Goal: Task Accomplishment & Management: Manage account settings

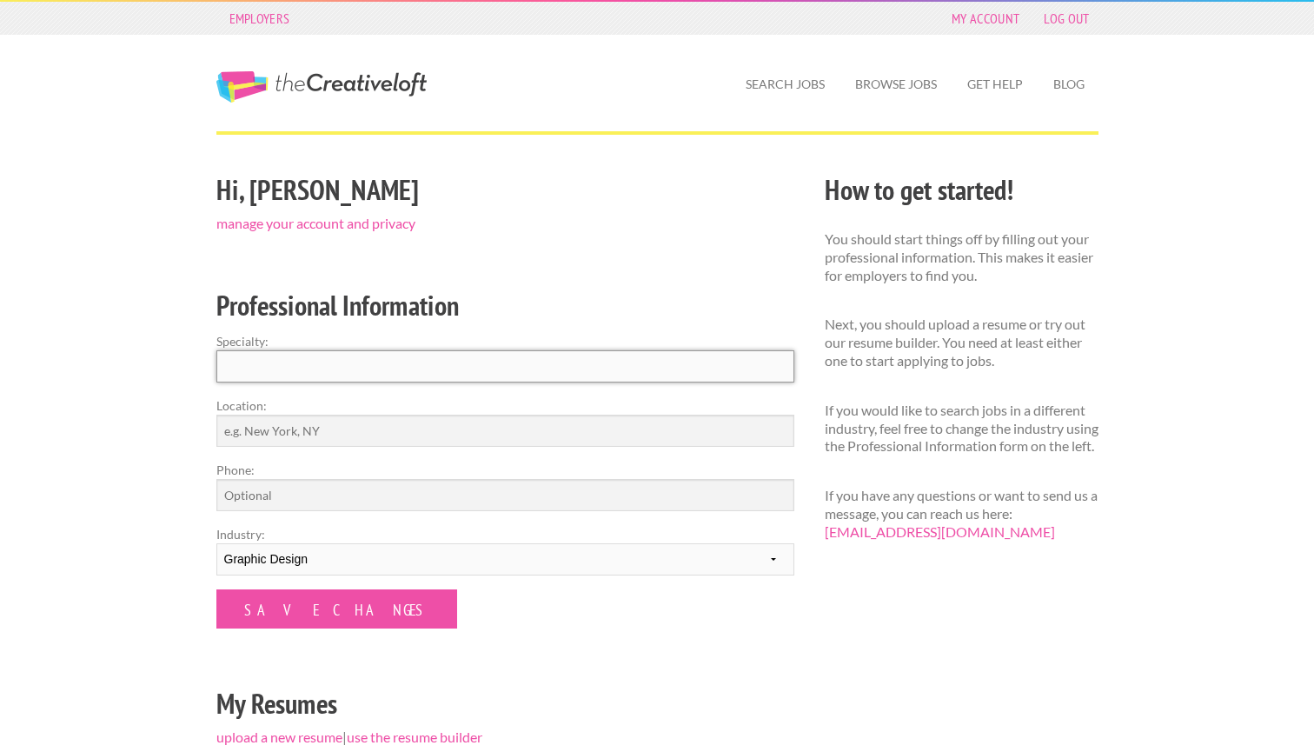
click at [560, 371] on input "Specialty:" at bounding box center [505, 366] width 578 height 32
type input "Graphic Design/Photography"
click at [490, 417] on input "Location:" at bounding box center [505, 430] width 578 height 32
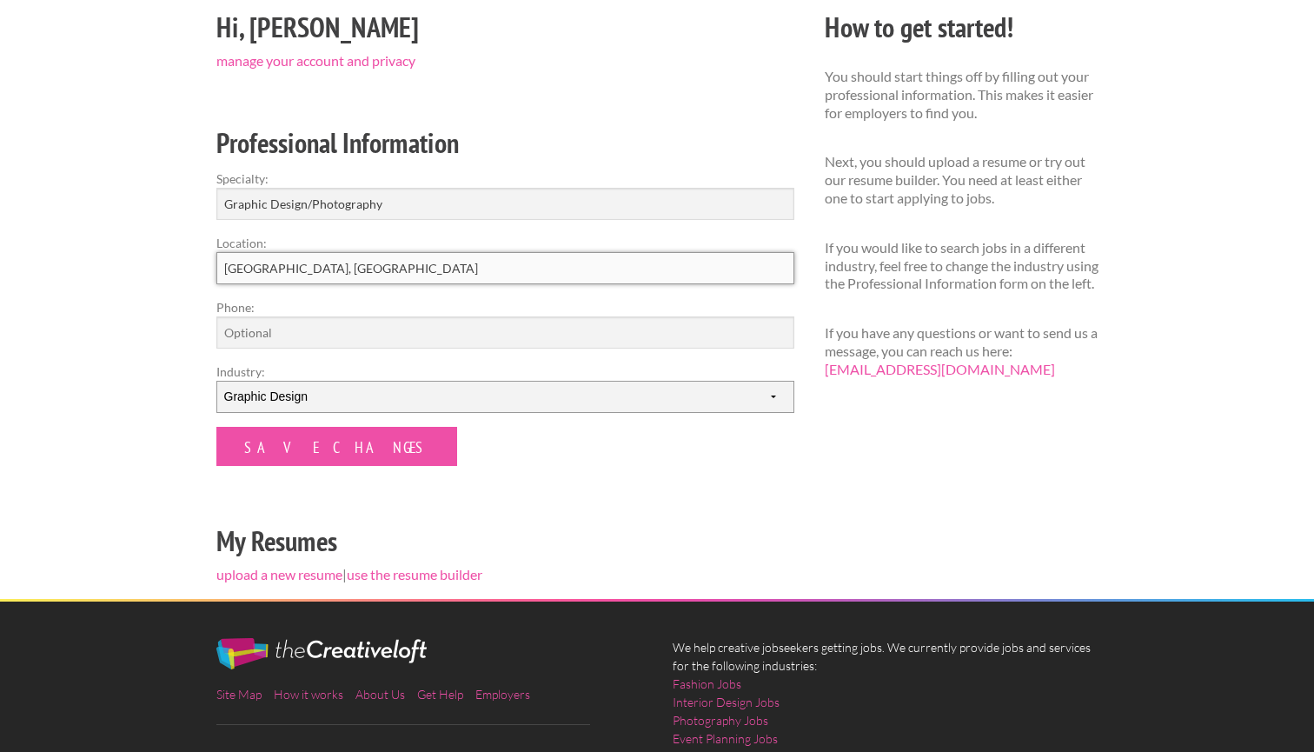
scroll to position [186, 0]
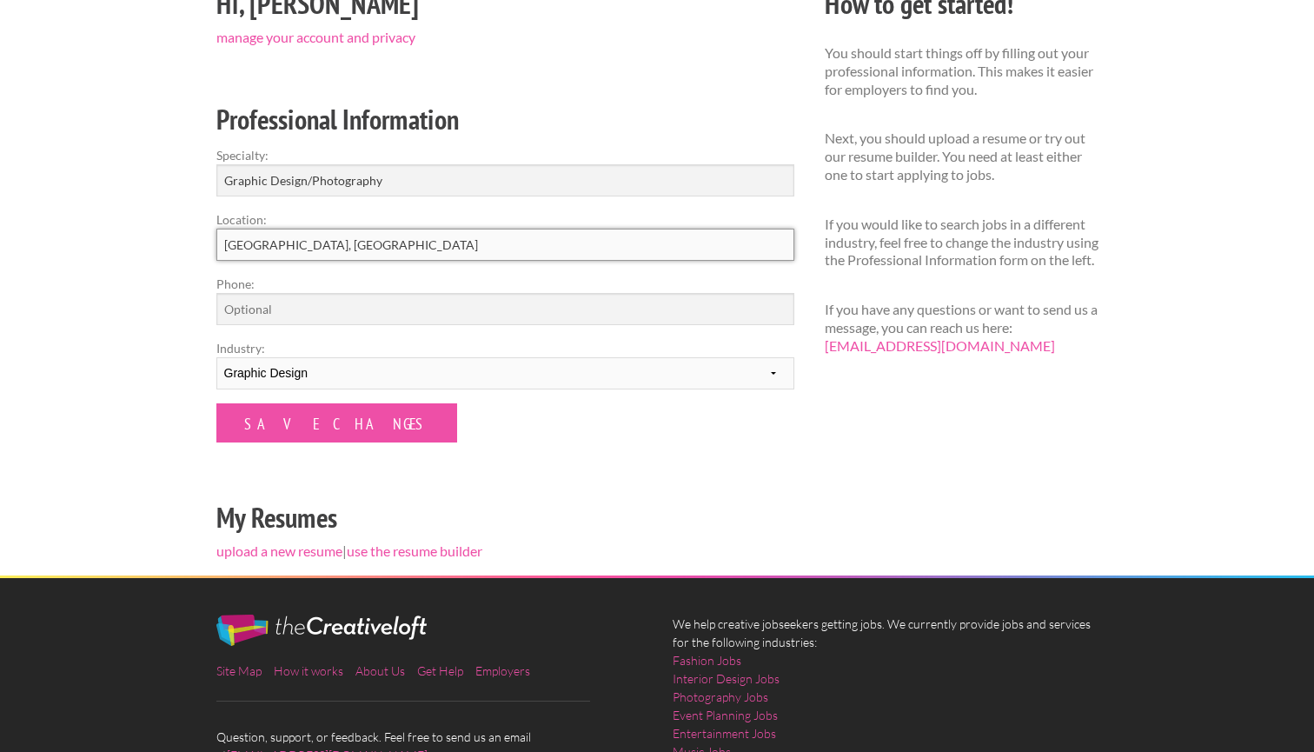
type input "Charleston, SC"
click at [258, 451] on div "Hi, Hannah manage your account and privacy Professional Information Specialty: …" at bounding box center [505, 278] width 608 height 593
click at [258, 425] on input "Save Changes" at bounding box center [336, 422] width 241 height 39
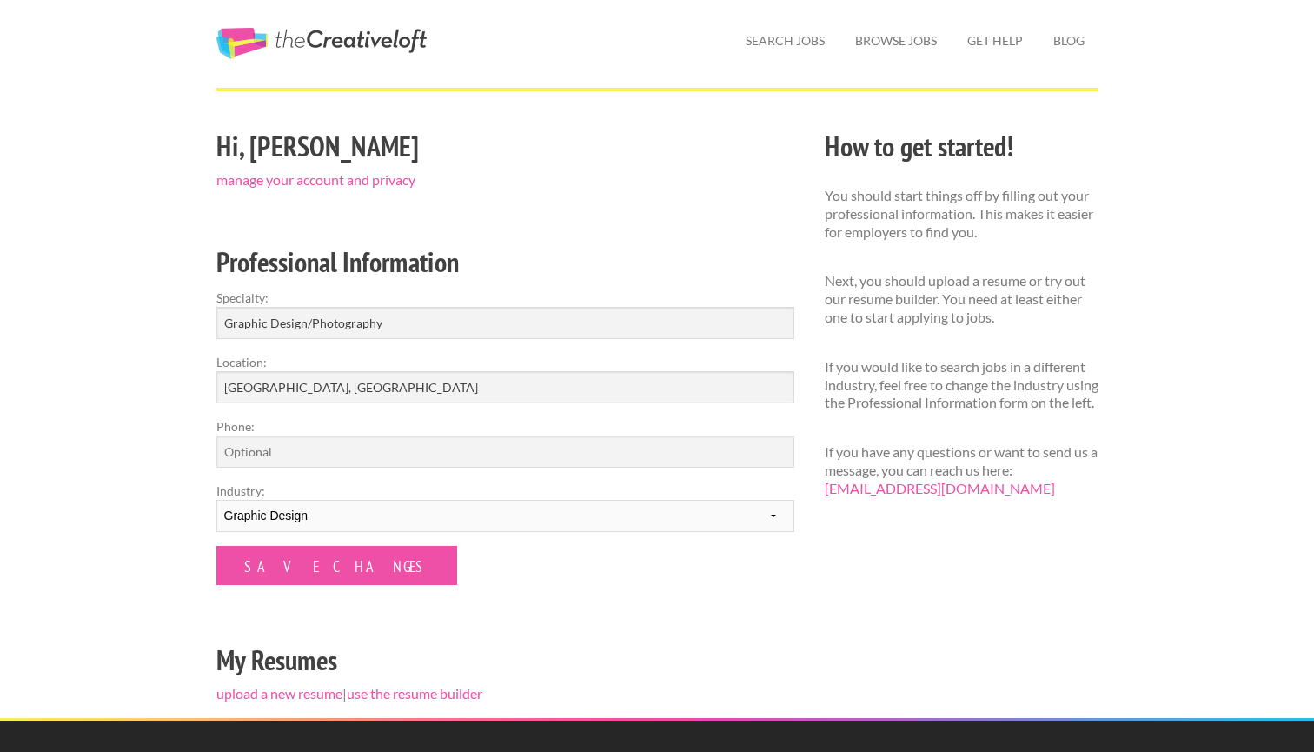
scroll to position [23, 0]
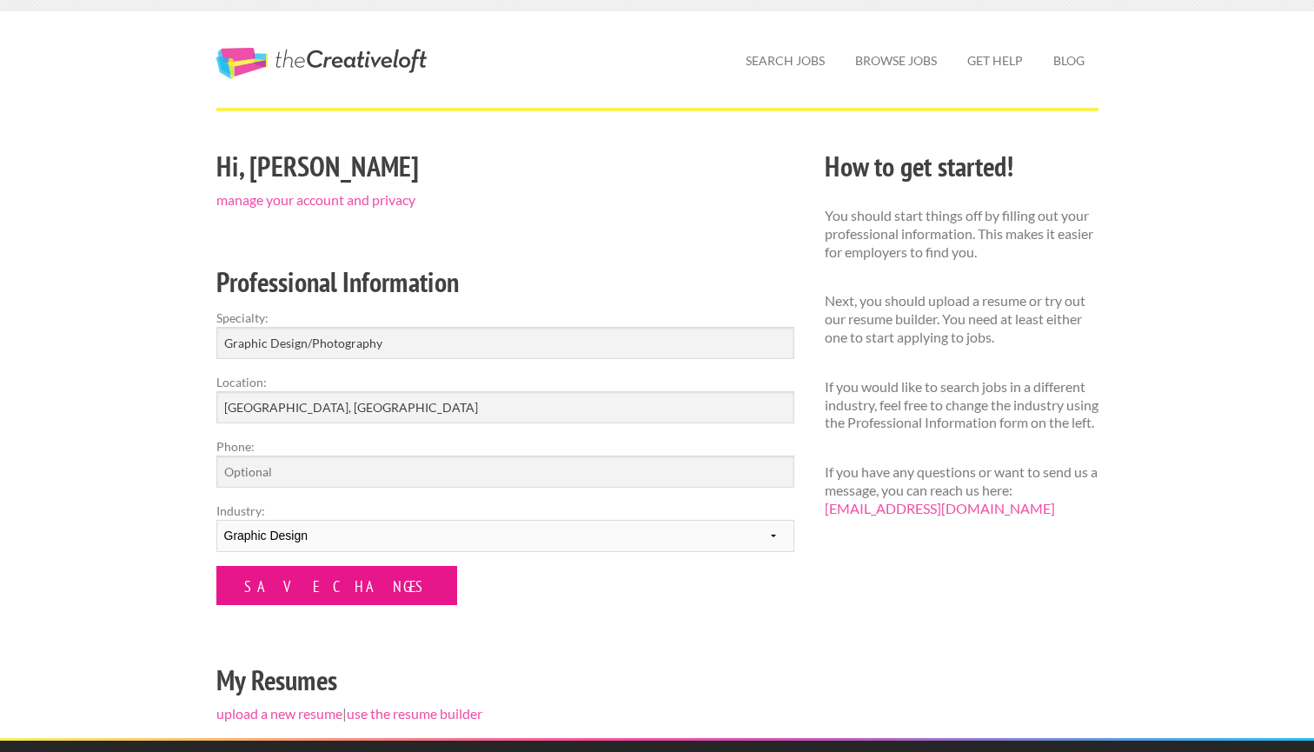
click at [308, 578] on input "Save Changes" at bounding box center [336, 585] width 241 height 39
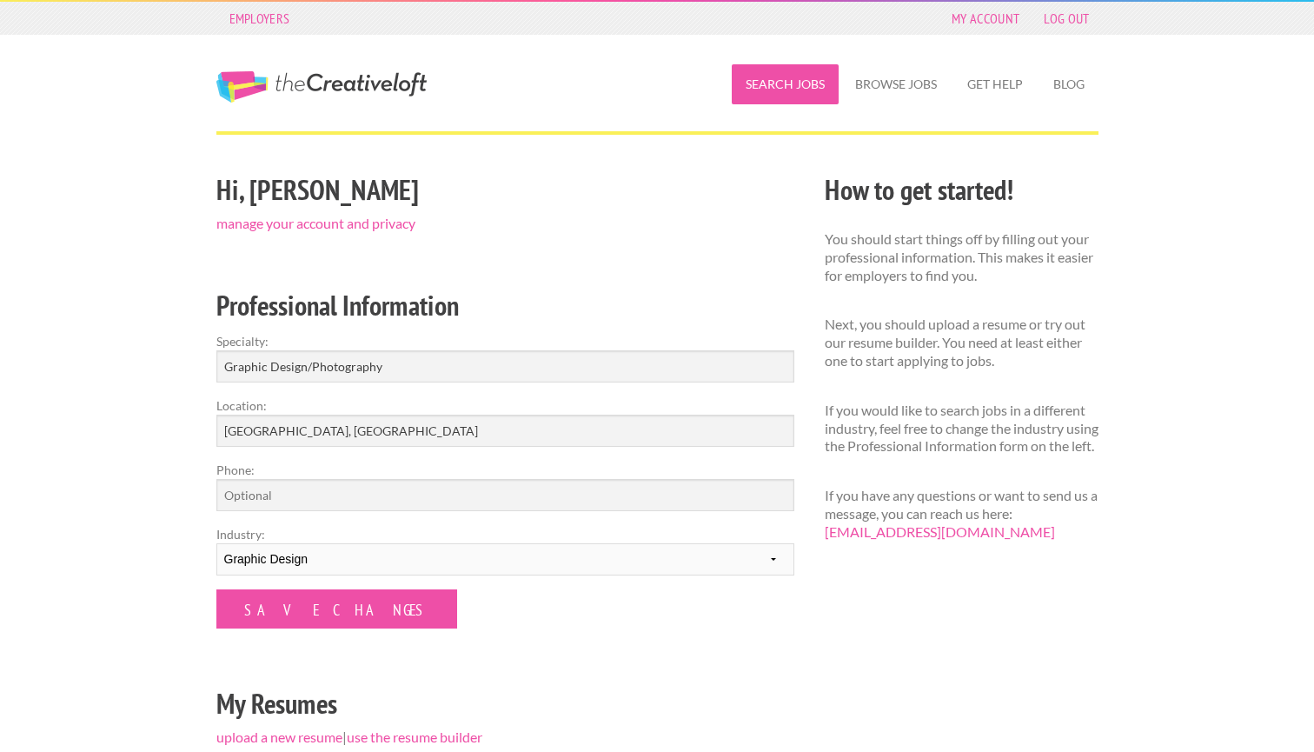
click at [796, 85] on link "Search Jobs" at bounding box center [785, 84] width 107 height 40
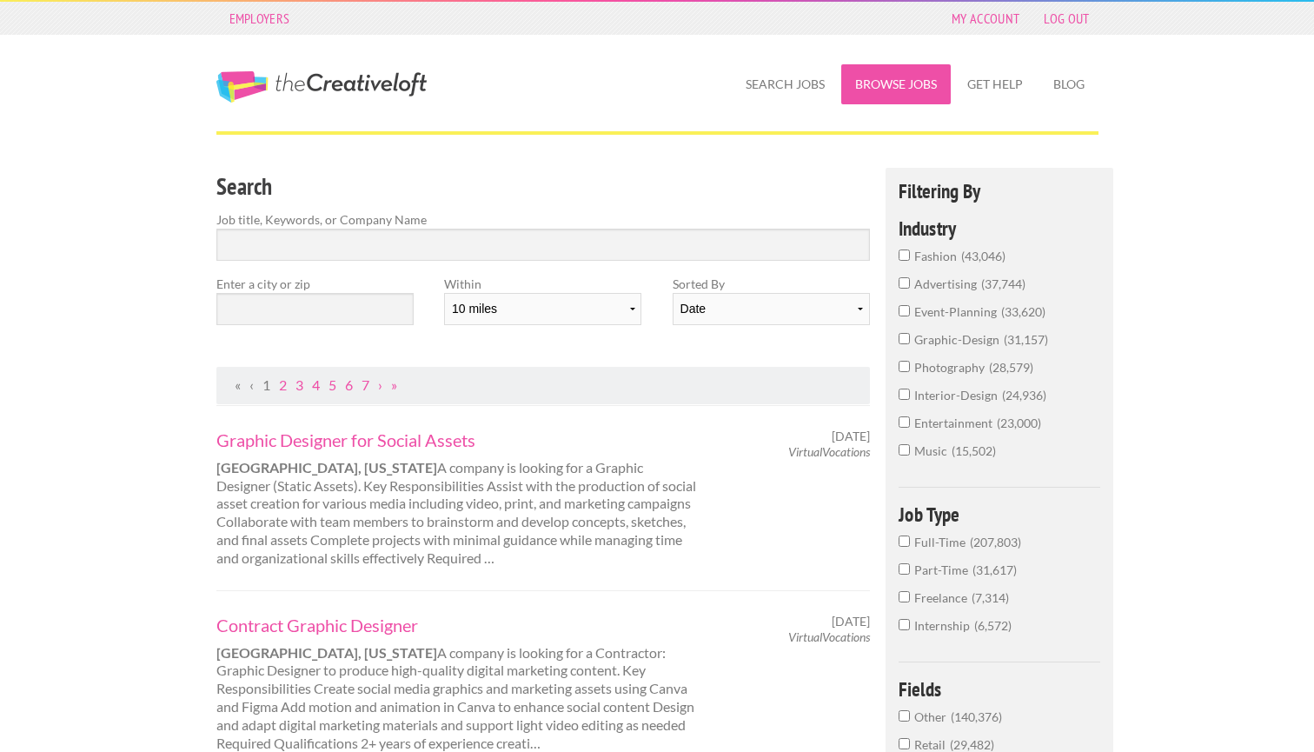
click at [911, 97] on link "Browse Jobs" at bounding box center [895, 84] width 109 height 40
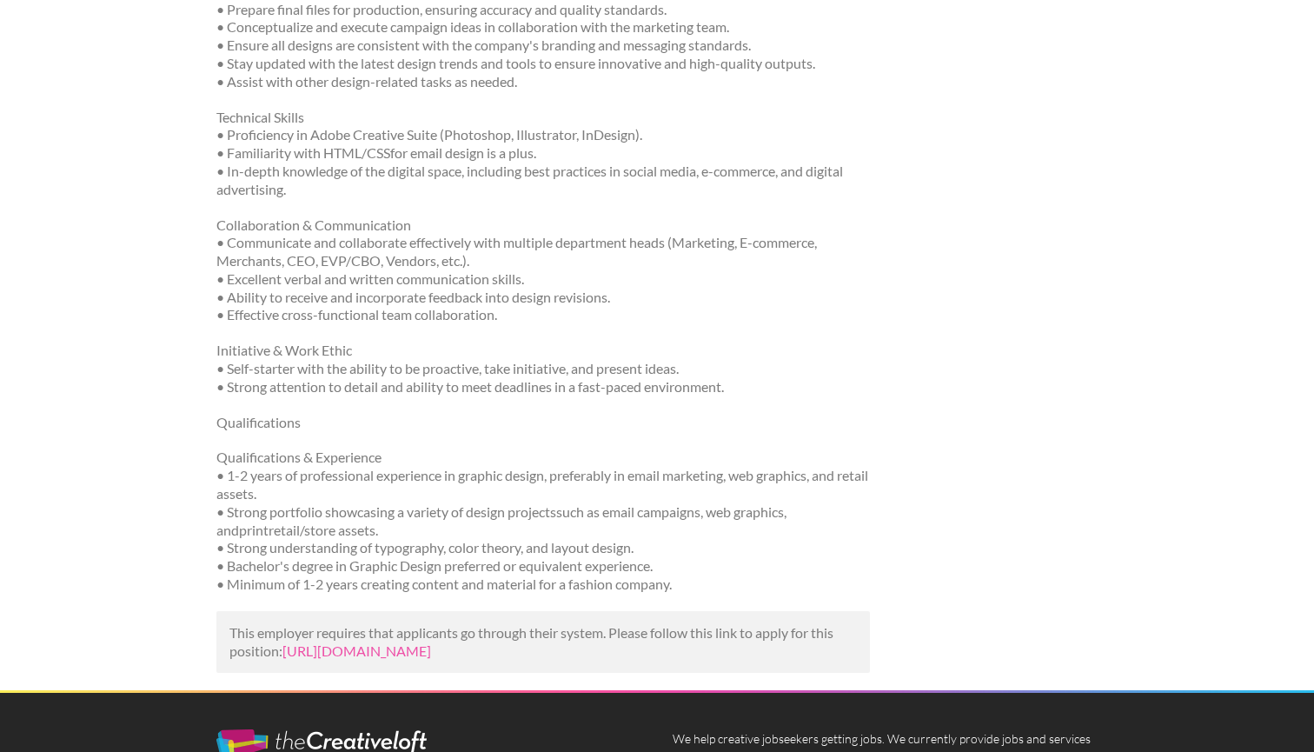
scroll to position [711, 0]
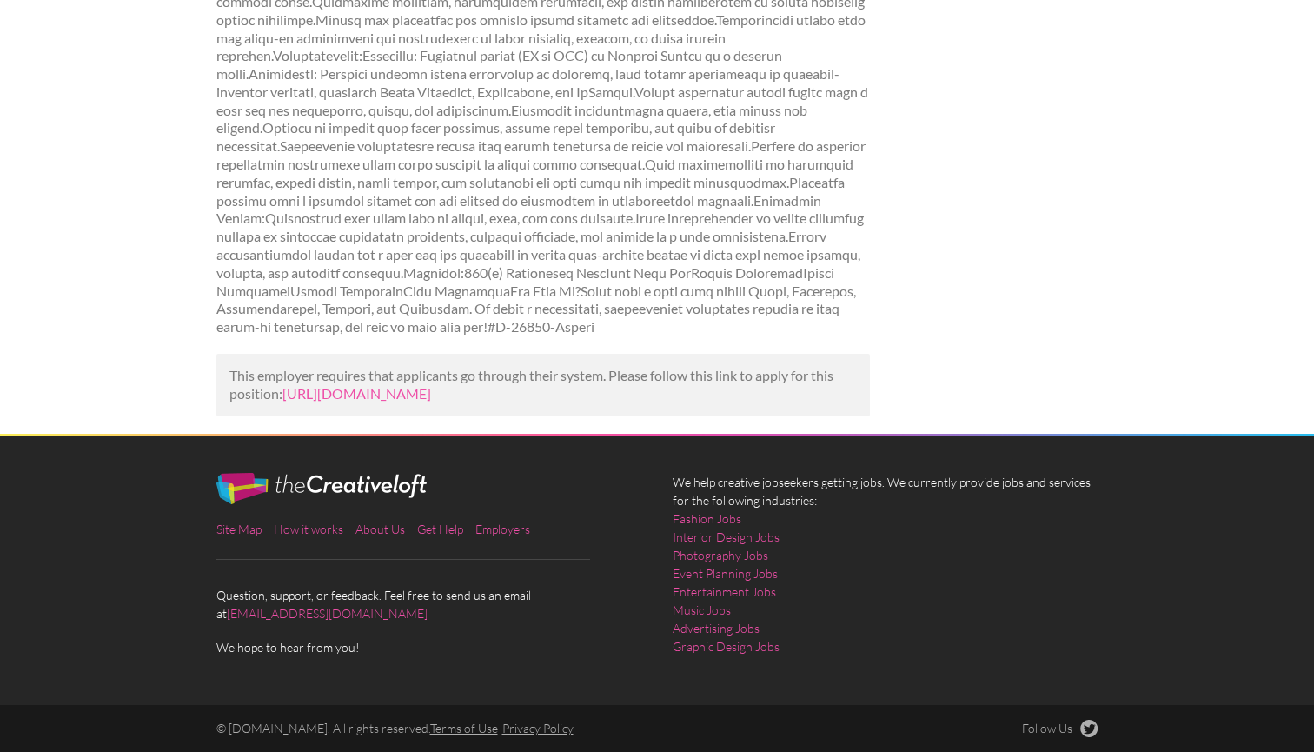
scroll to position [791, 0]
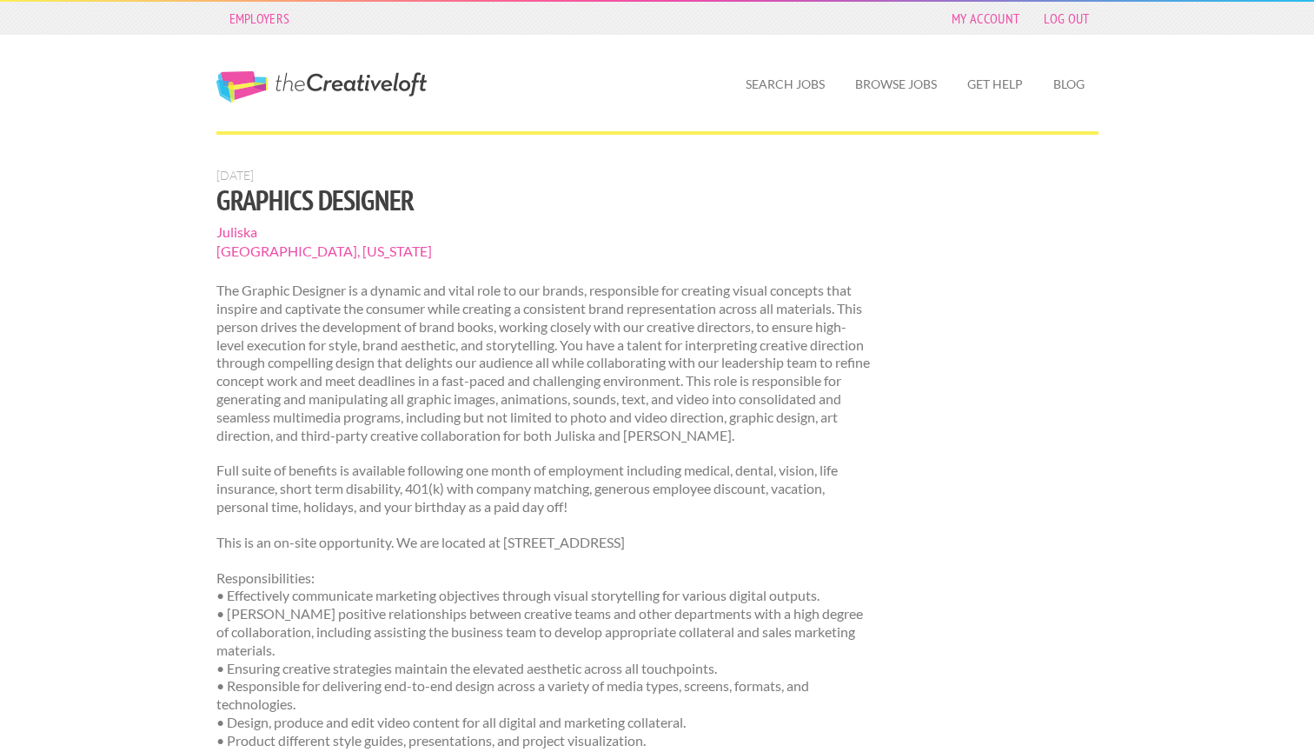
click at [238, 232] on span "Juliska" at bounding box center [543, 231] width 654 height 19
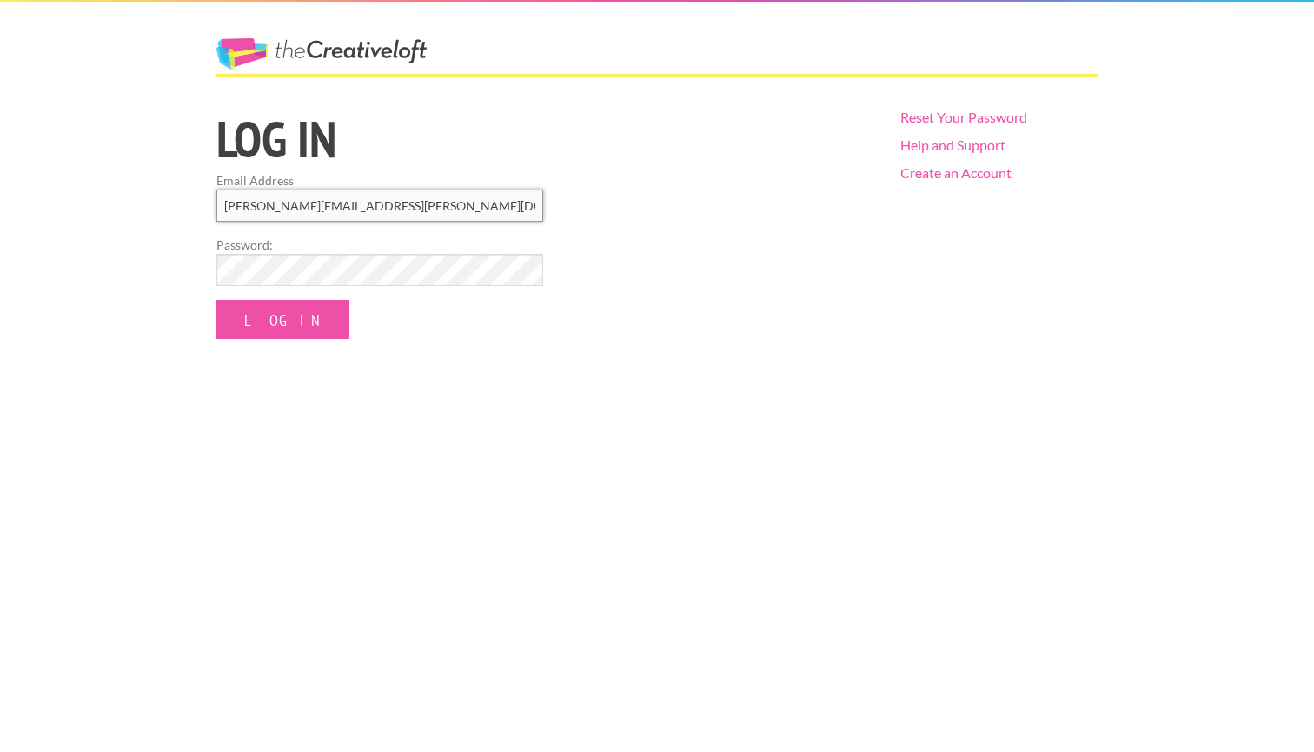
type input "hann.e.russell@gmail.com"
click at [263, 318] on input "Log In" at bounding box center [282, 319] width 133 height 39
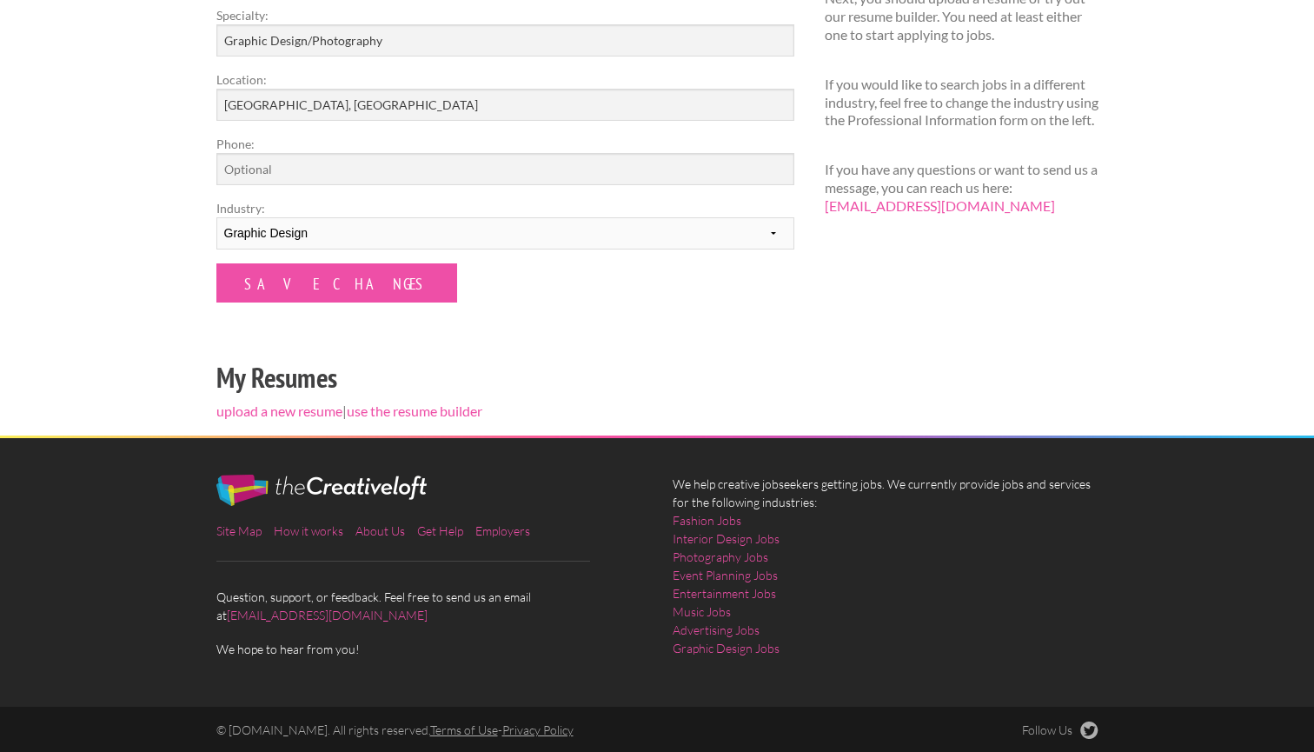
scroll to position [325, 0]
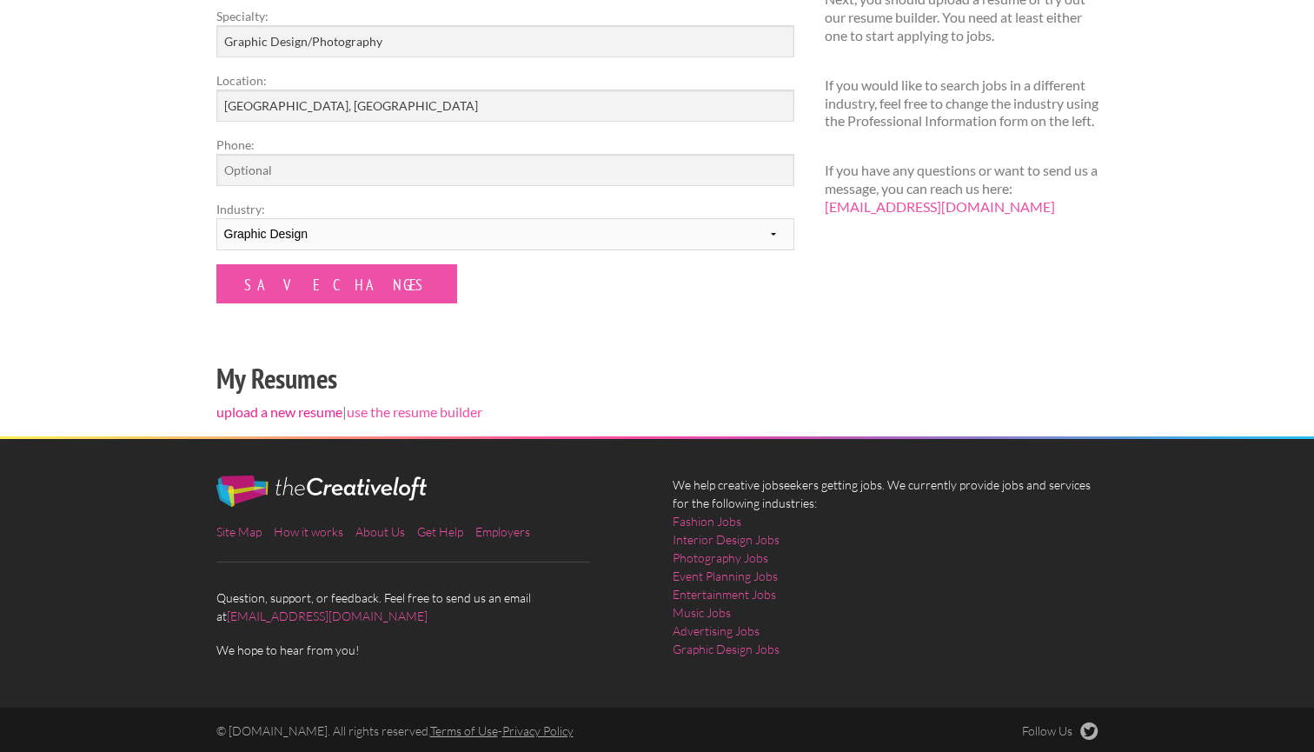
click at [293, 404] on link "upload a new resume" at bounding box center [279, 411] width 126 height 17
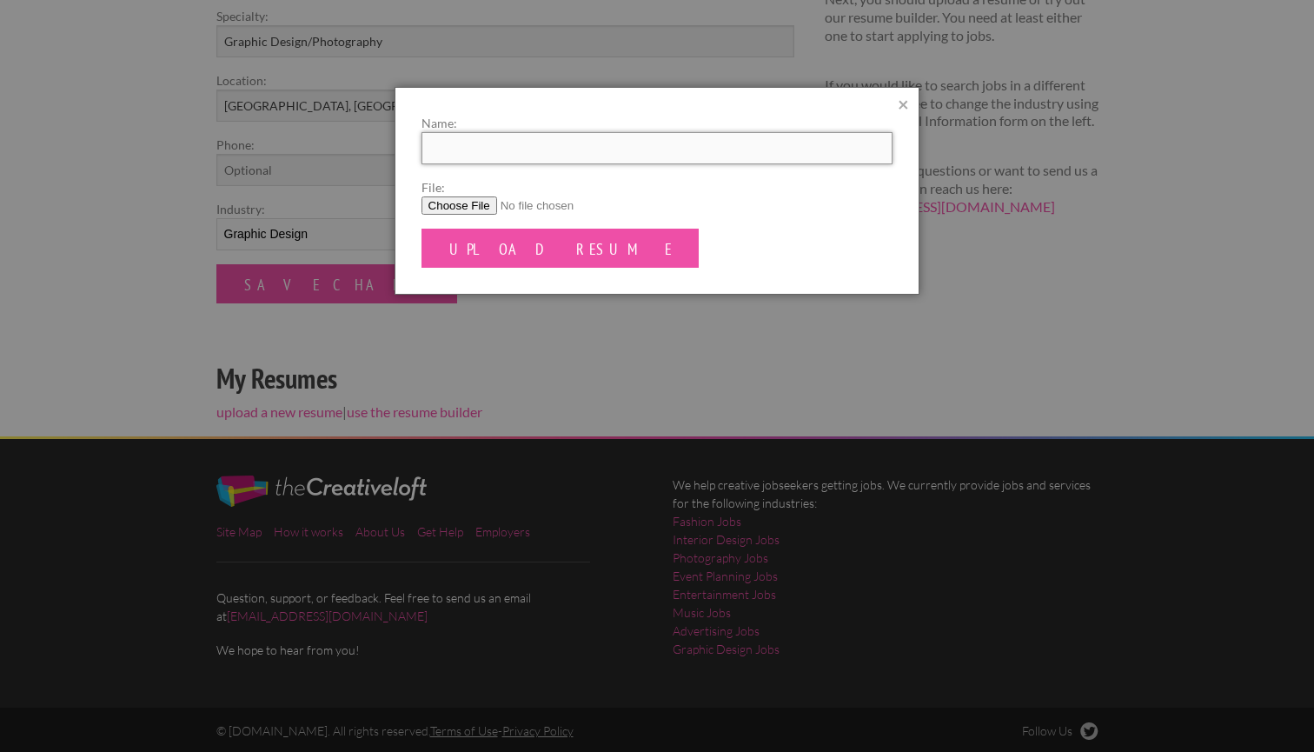
click at [534, 137] on input "Name:" at bounding box center [657, 148] width 472 height 32
type input "Resume"
click at [443, 207] on input "File:" at bounding box center [657, 205] width 472 height 18
type input "C:\fakepath\Resume1.pdf"
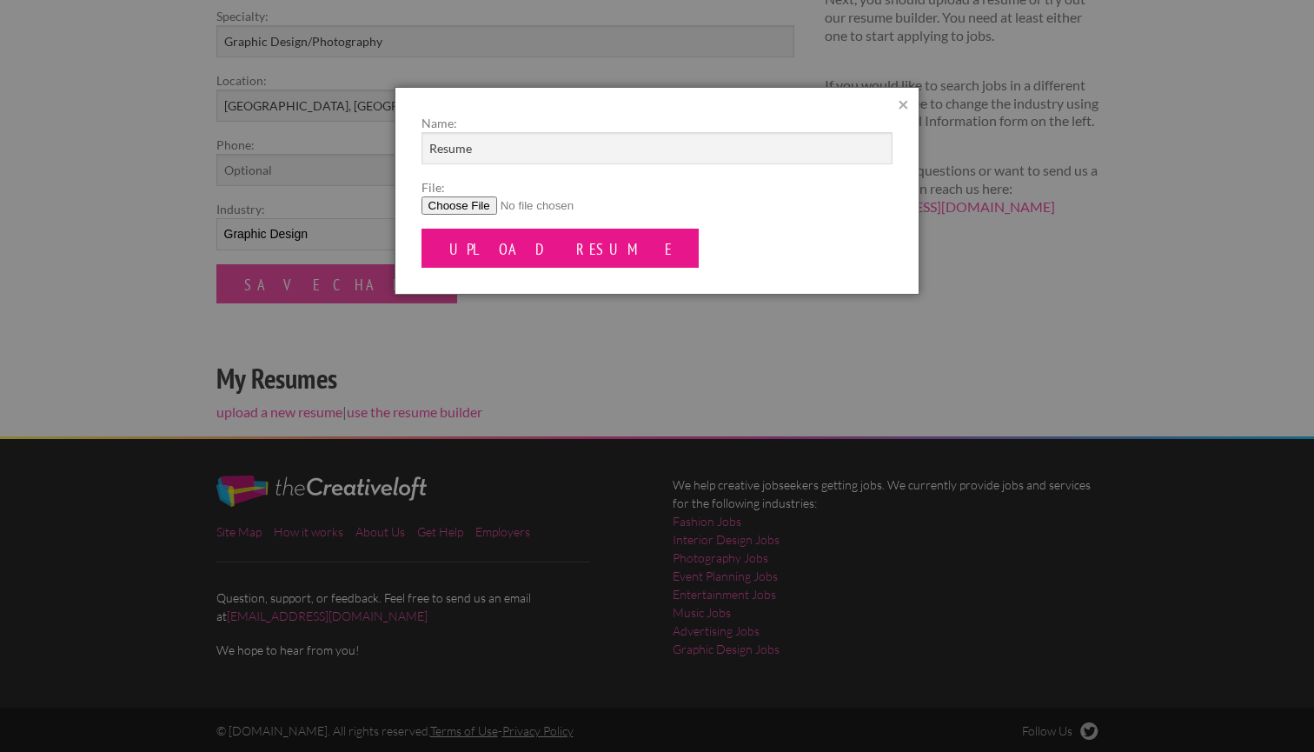
click at [541, 248] on input "Upload Resume" at bounding box center [560, 247] width 278 height 39
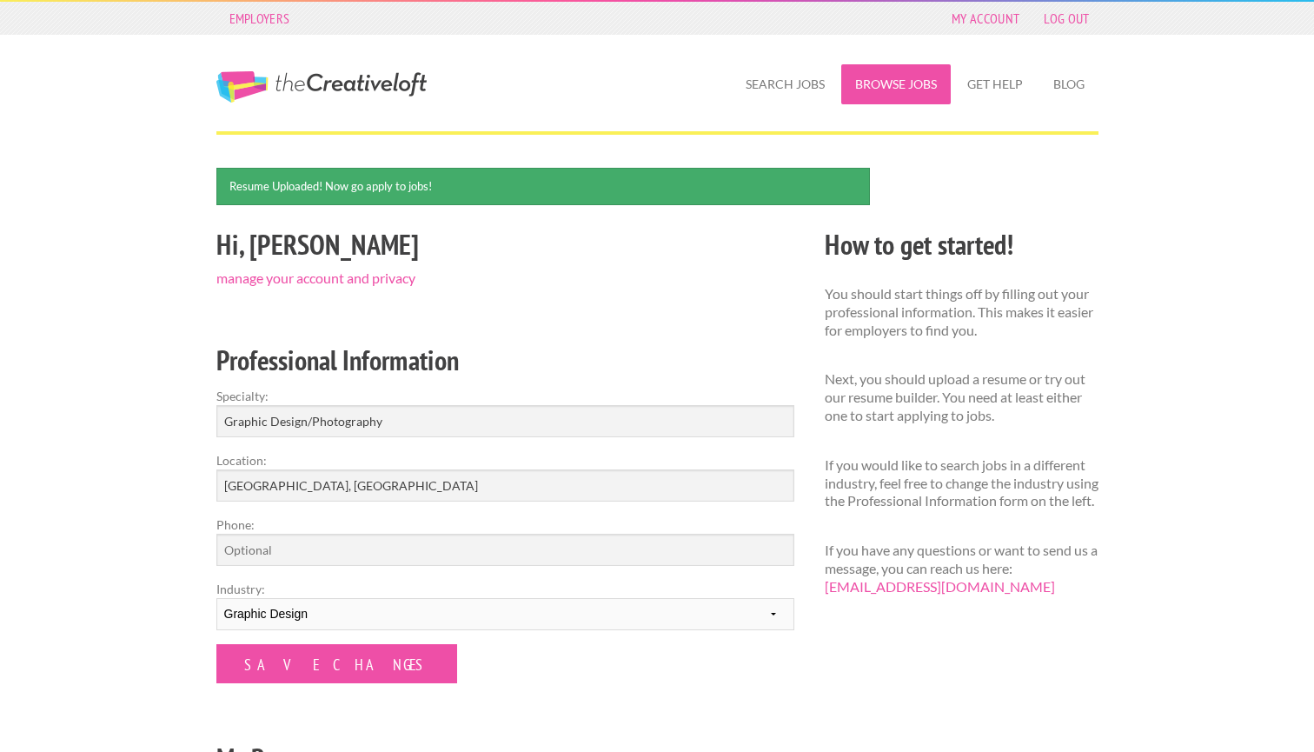
click at [909, 83] on link "Browse Jobs" at bounding box center [895, 84] width 109 height 40
click at [358, 82] on link "The Creative Loft" at bounding box center [321, 86] width 210 height 31
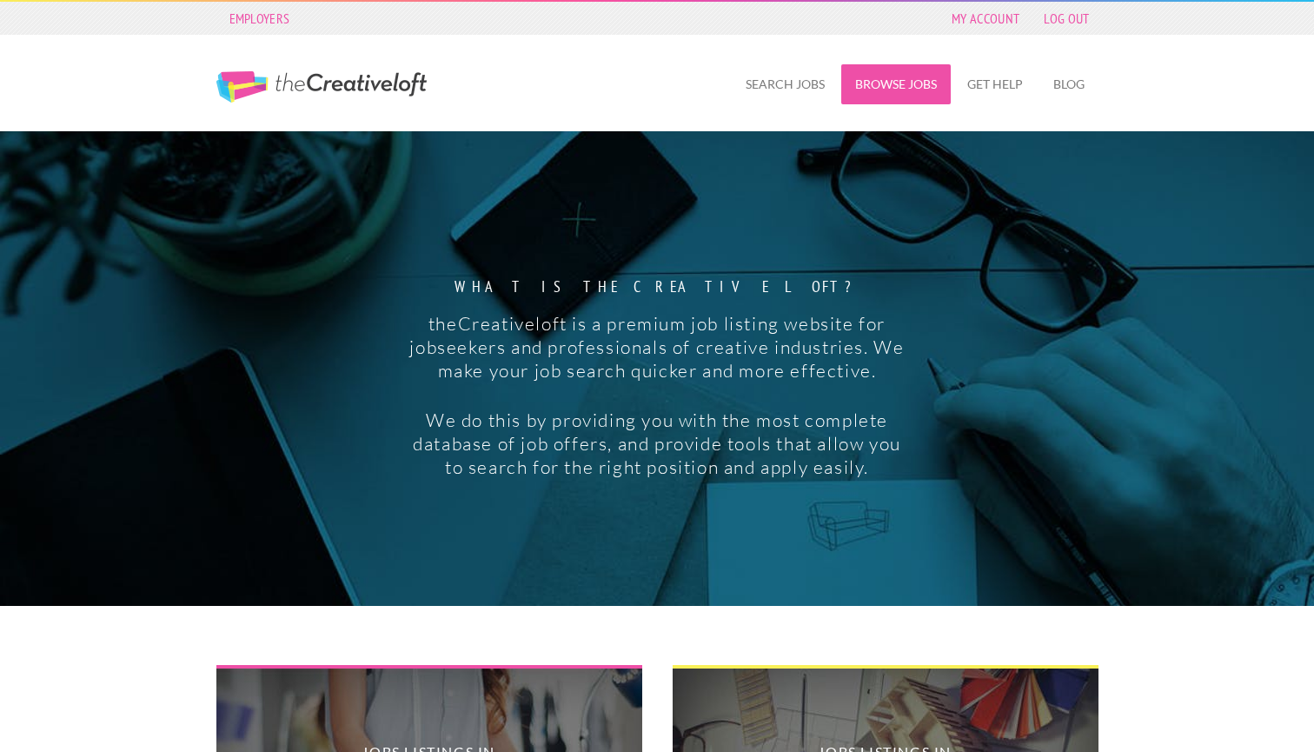
click at [888, 77] on link "Browse Jobs" at bounding box center [895, 84] width 109 height 40
click at [805, 83] on link "Search Jobs" at bounding box center [785, 84] width 107 height 40
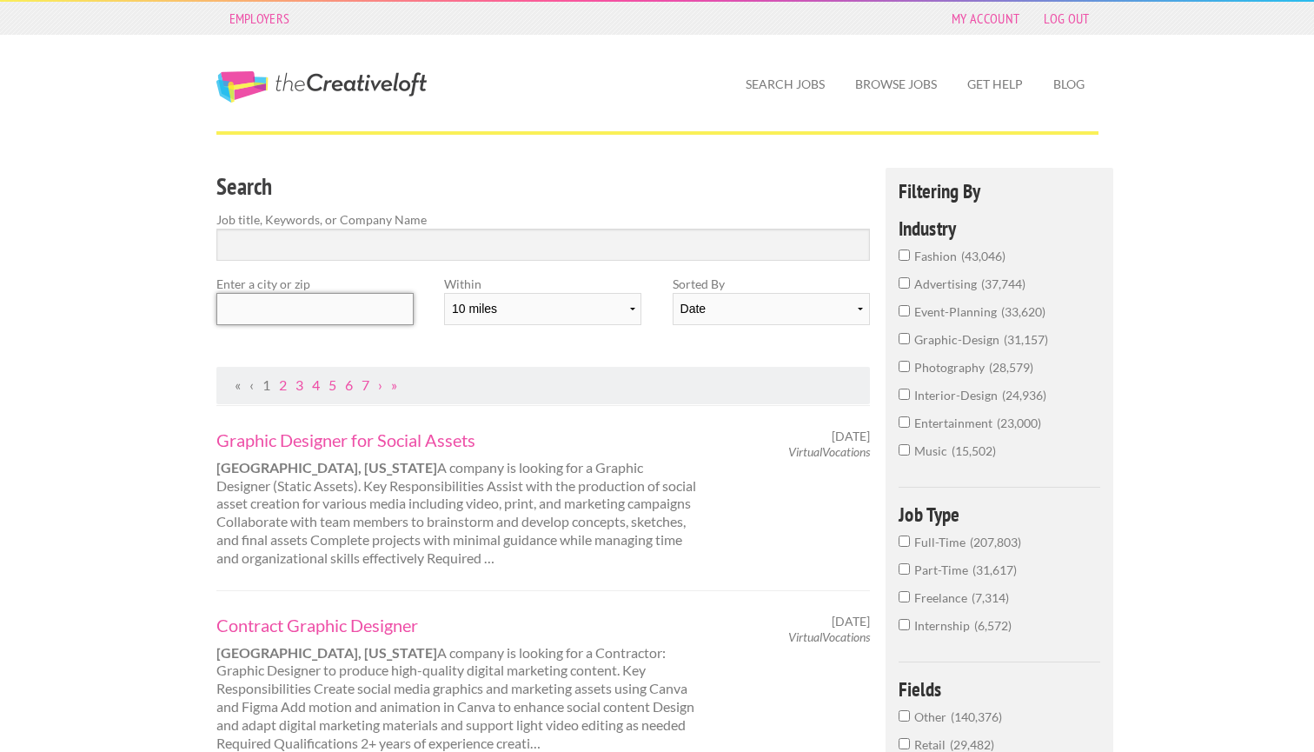
click at [401, 300] on input "text" at bounding box center [314, 309] width 197 height 32
click at [586, 236] on input "Search" at bounding box center [543, 244] width 654 height 32
type input "G"
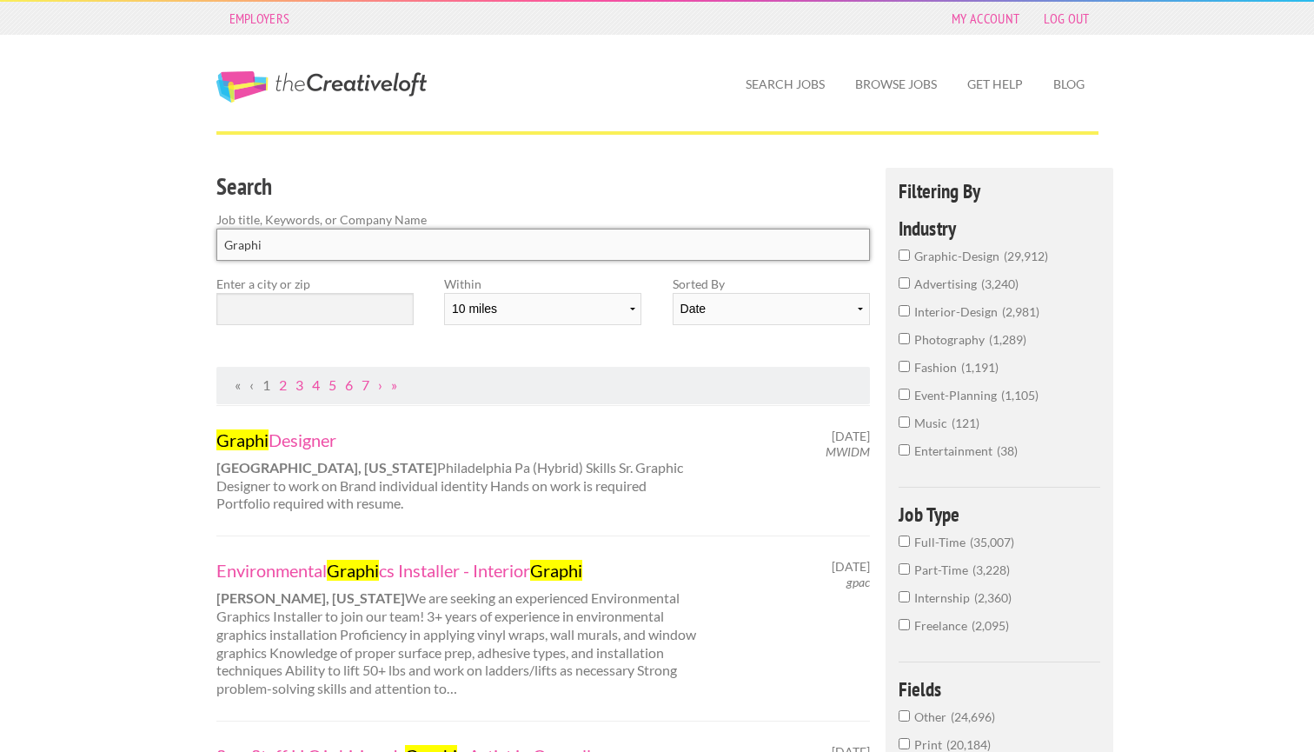
type input "Graphi"
click at [935, 256] on span "graphic-design" at bounding box center [958, 255] width 89 height 15
click at [910, 256] on input "graphic-design 29,912" at bounding box center [903, 254] width 11 height 11
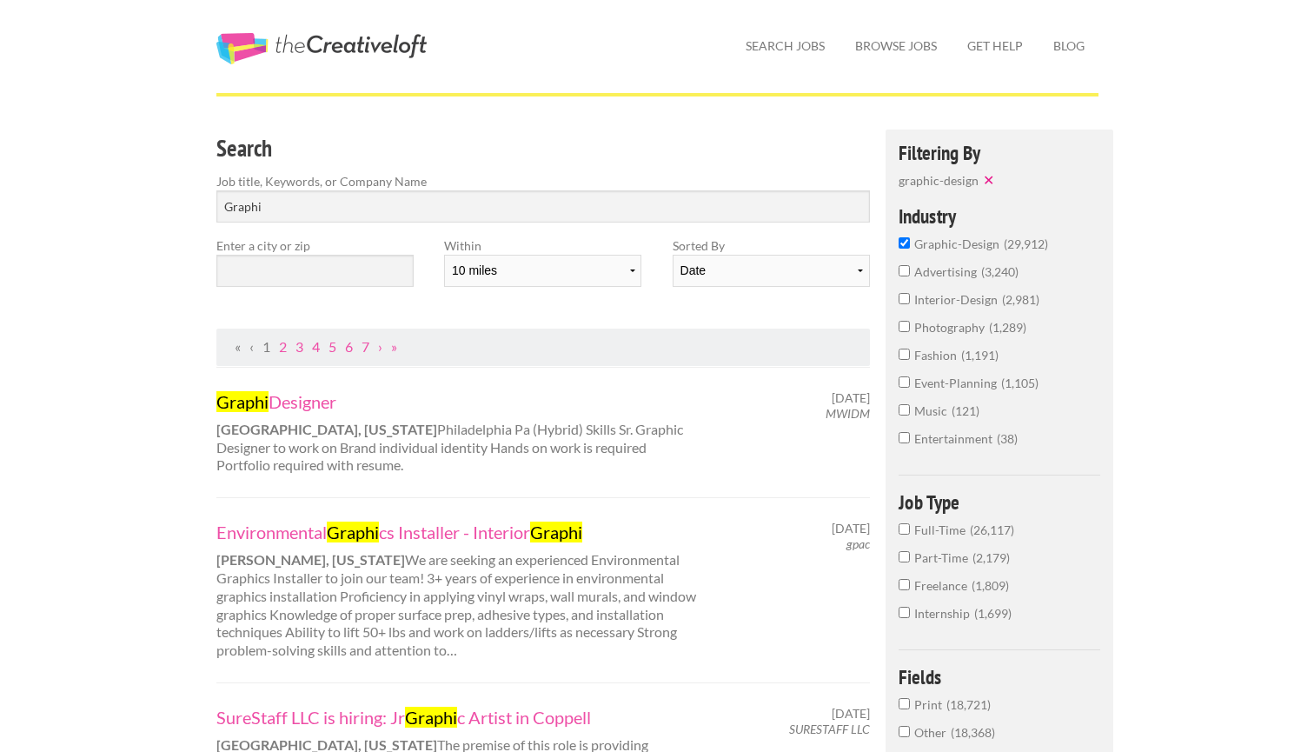
scroll to position [39, 0]
click at [270, 264] on input "text" at bounding box center [314, 270] width 197 height 32
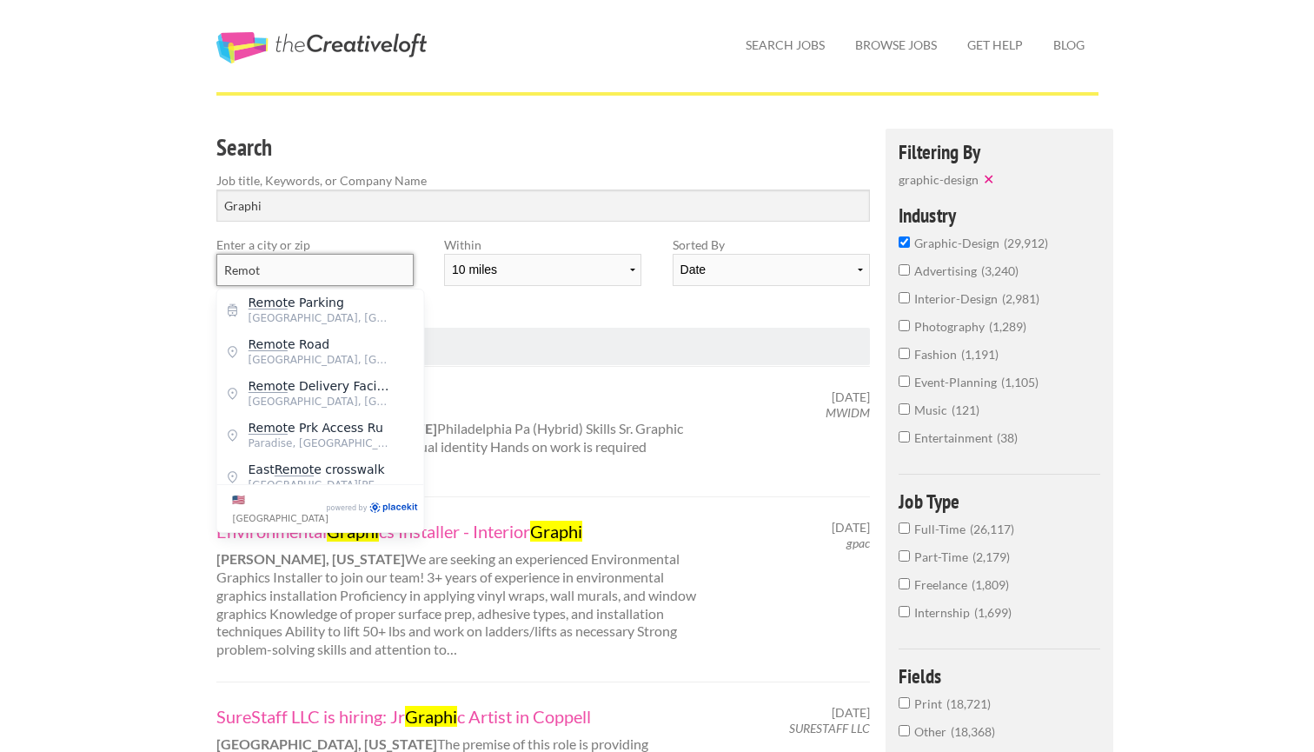
type input "Remote"
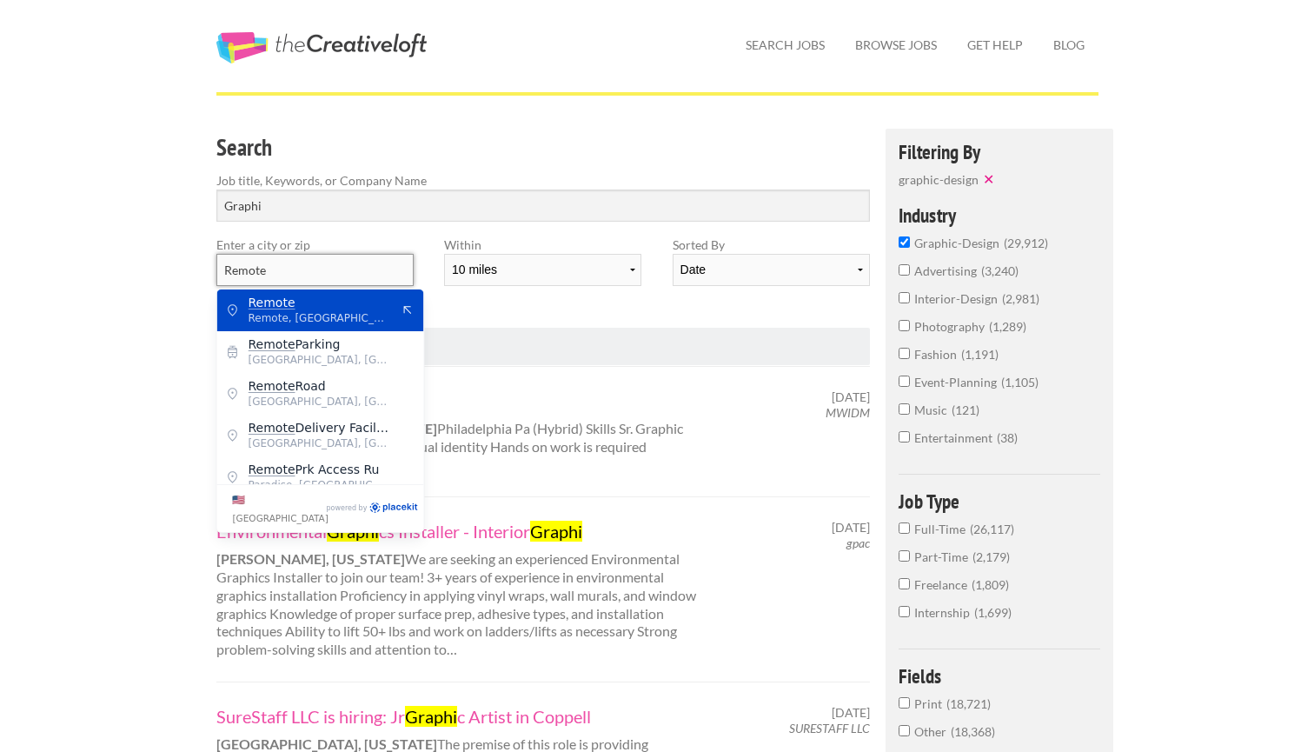
drag, startPoint x: 354, startPoint y: 272, endPoint x: 128, endPoint y: 259, distance: 226.3
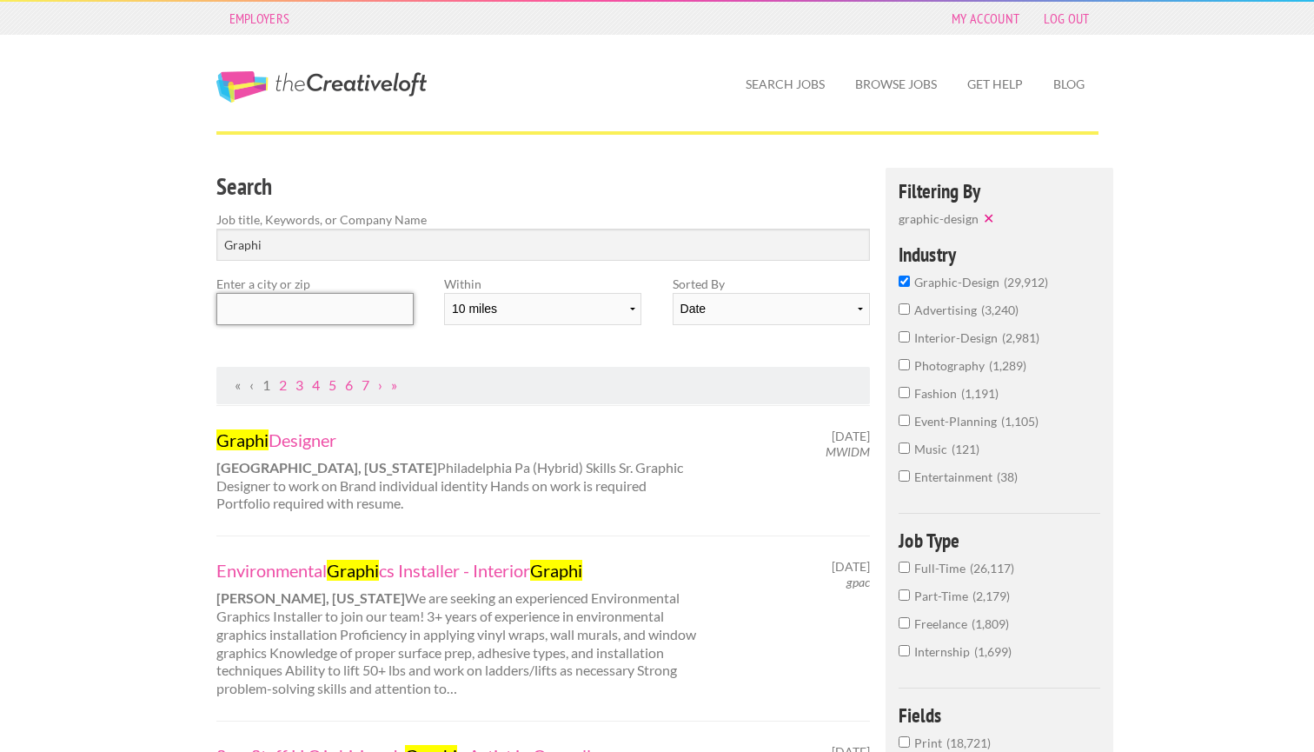
scroll to position [0, 0]
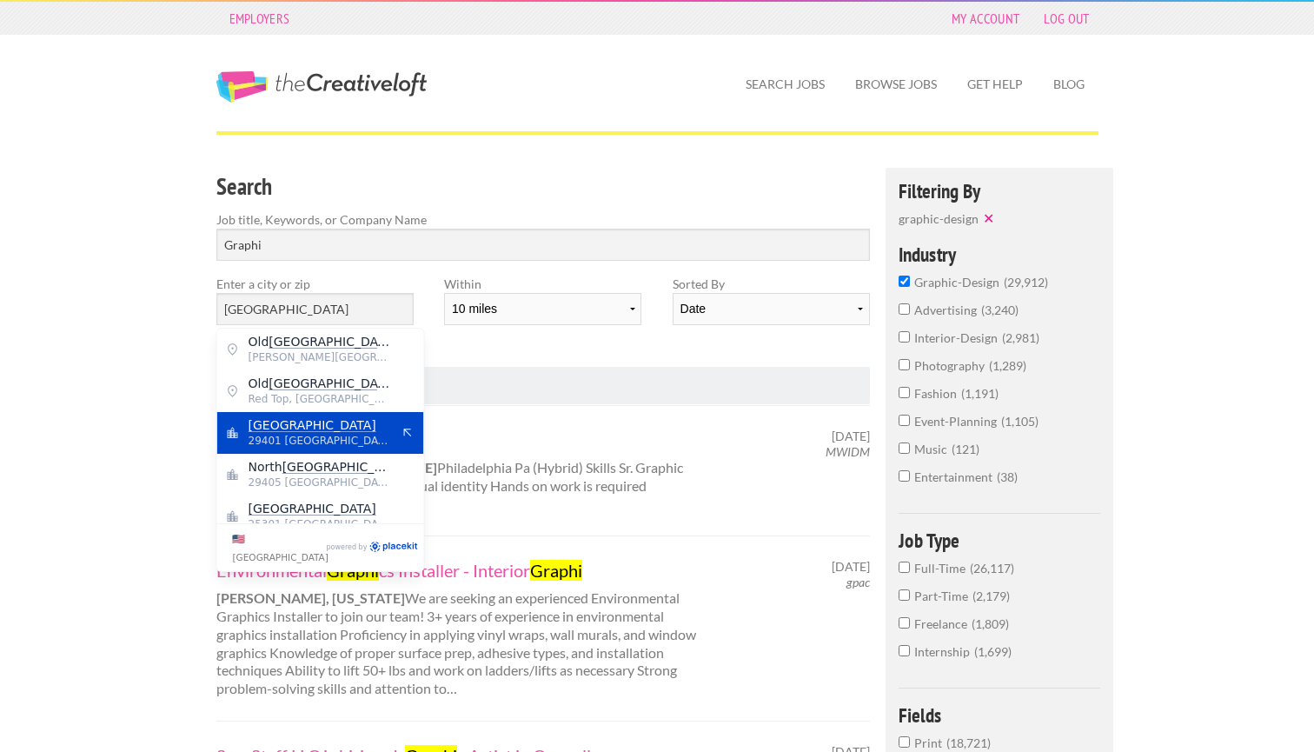
click at [242, 430] on div "Charleston 29401 United States of America" at bounding box center [320, 433] width 207 height 42
type input "Charleston"
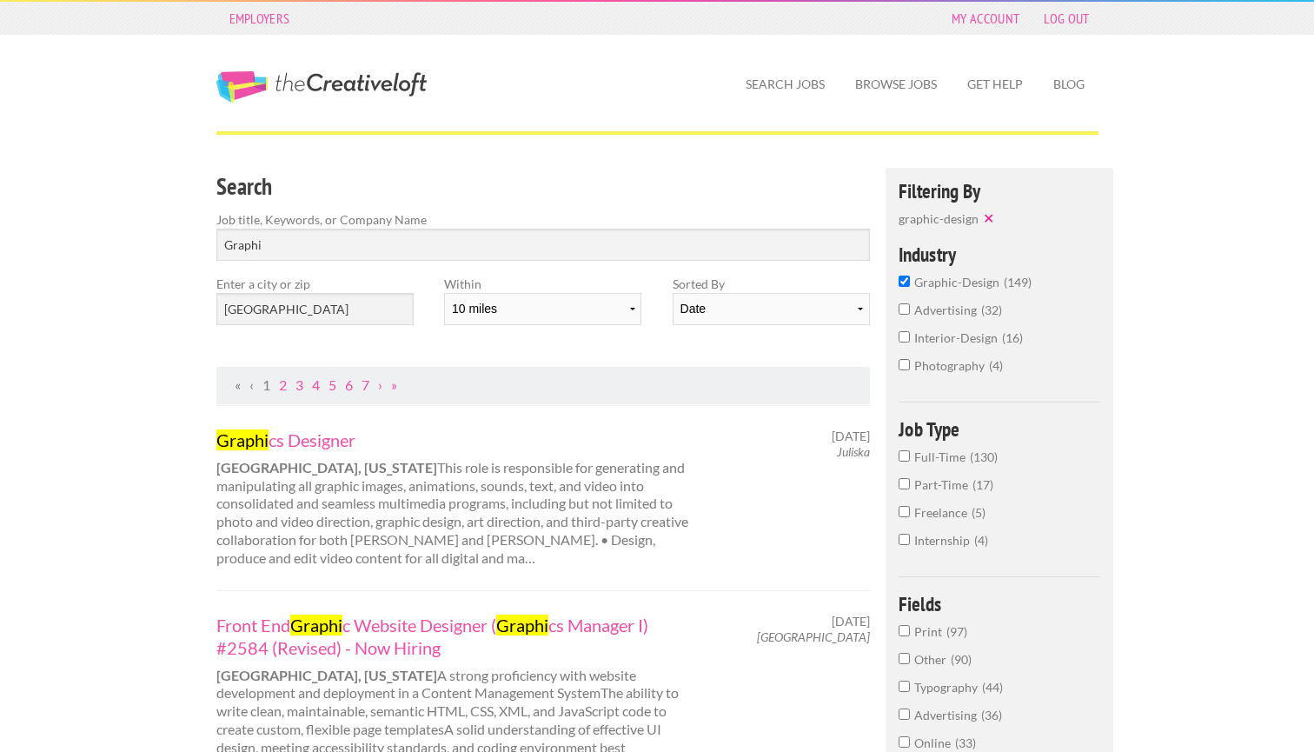
click at [773, 467] on div "Graphi cs Designer North Charleston, South Carolina This role is responsible fo…" at bounding box center [543, 497] width 685 height 139
click at [295, 248] on input "Graphi" at bounding box center [543, 244] width 654 height 32
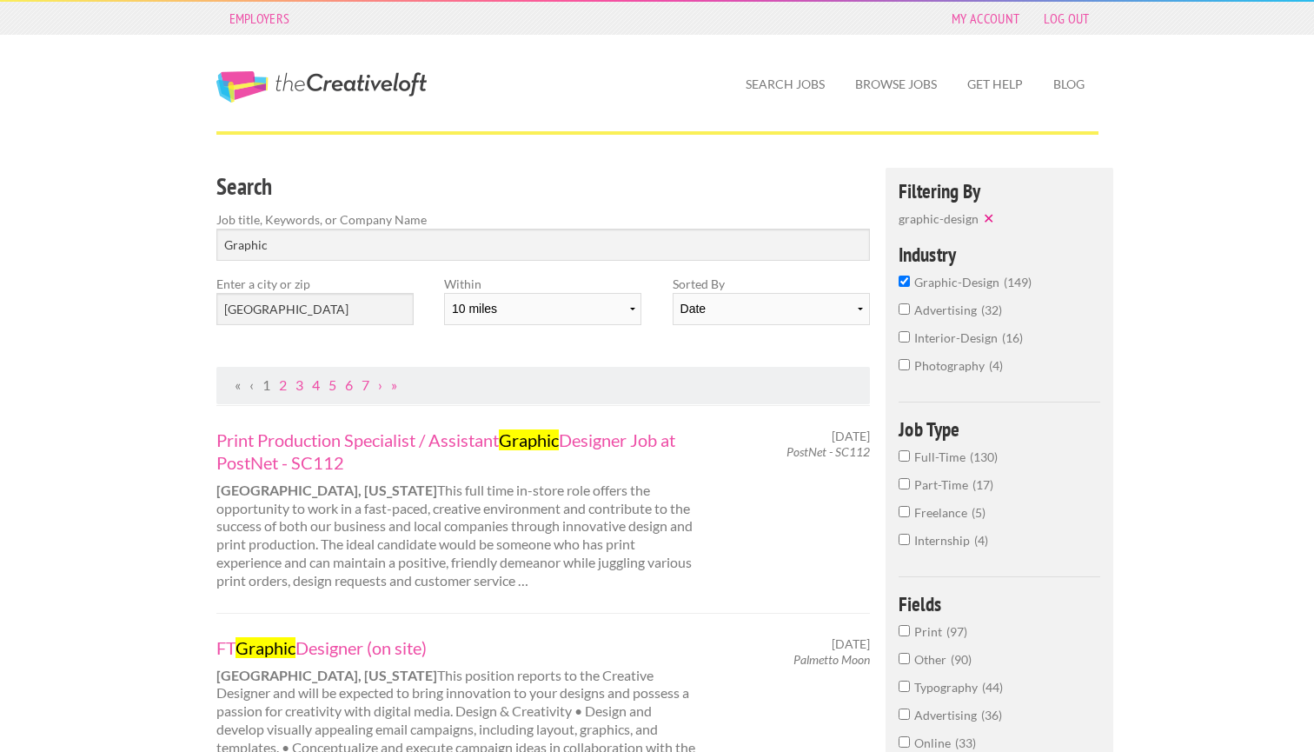
click at [965, 368] on span "photography" at bounding box center [951, 365] width 75 height 15
click at [910, 368] on input "photography 4" at bounding box center [903, 364] width 11 height 11
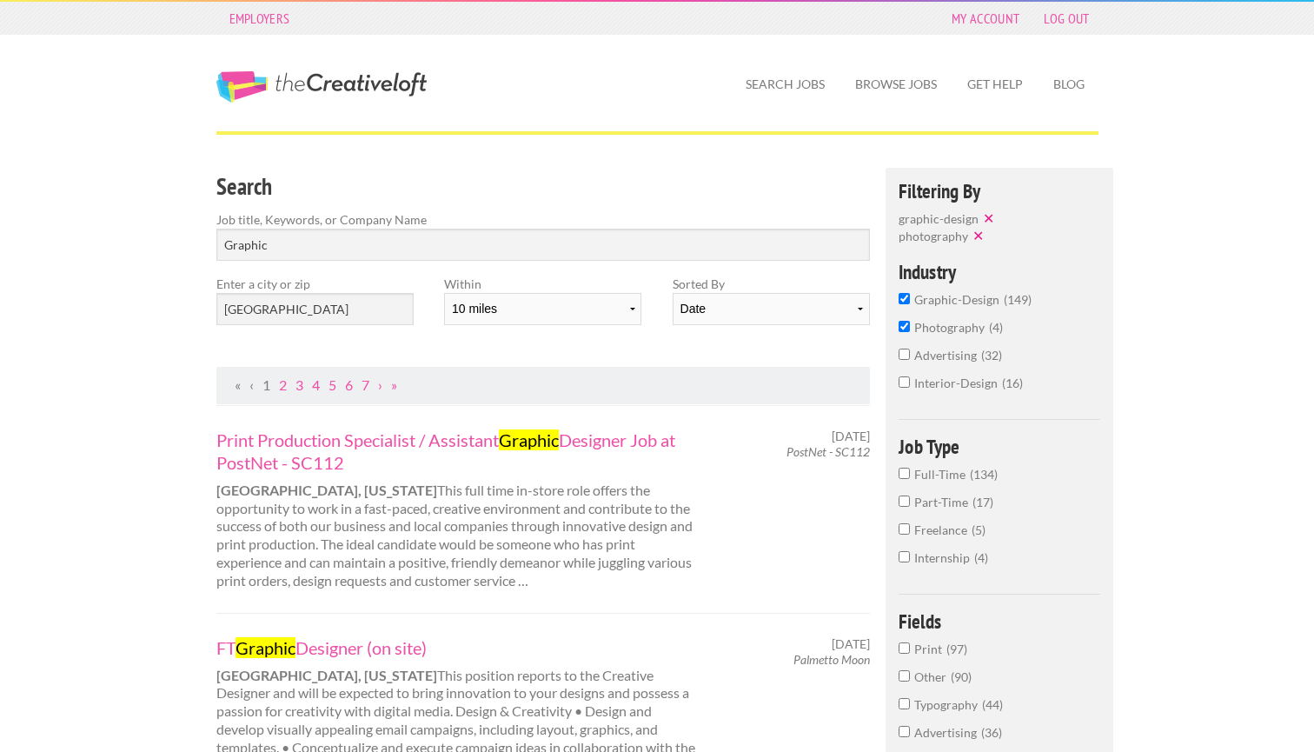
click at [922, 293] on span "graphic-design" at bounding box center [958, 299] width 89 height 15
click at [910, 293] on input "graphic-design 149" at bounding box center [903, 298] width 11 height 11
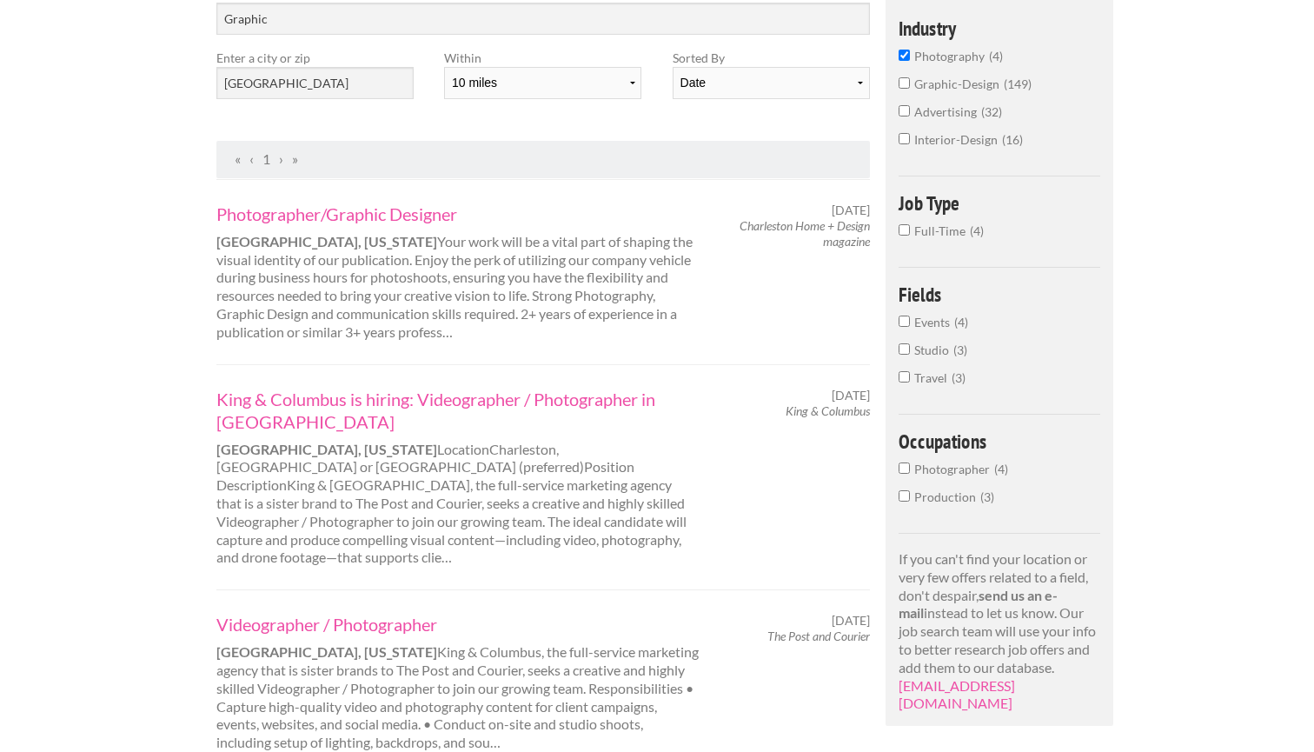
scroll to position [219, 0]
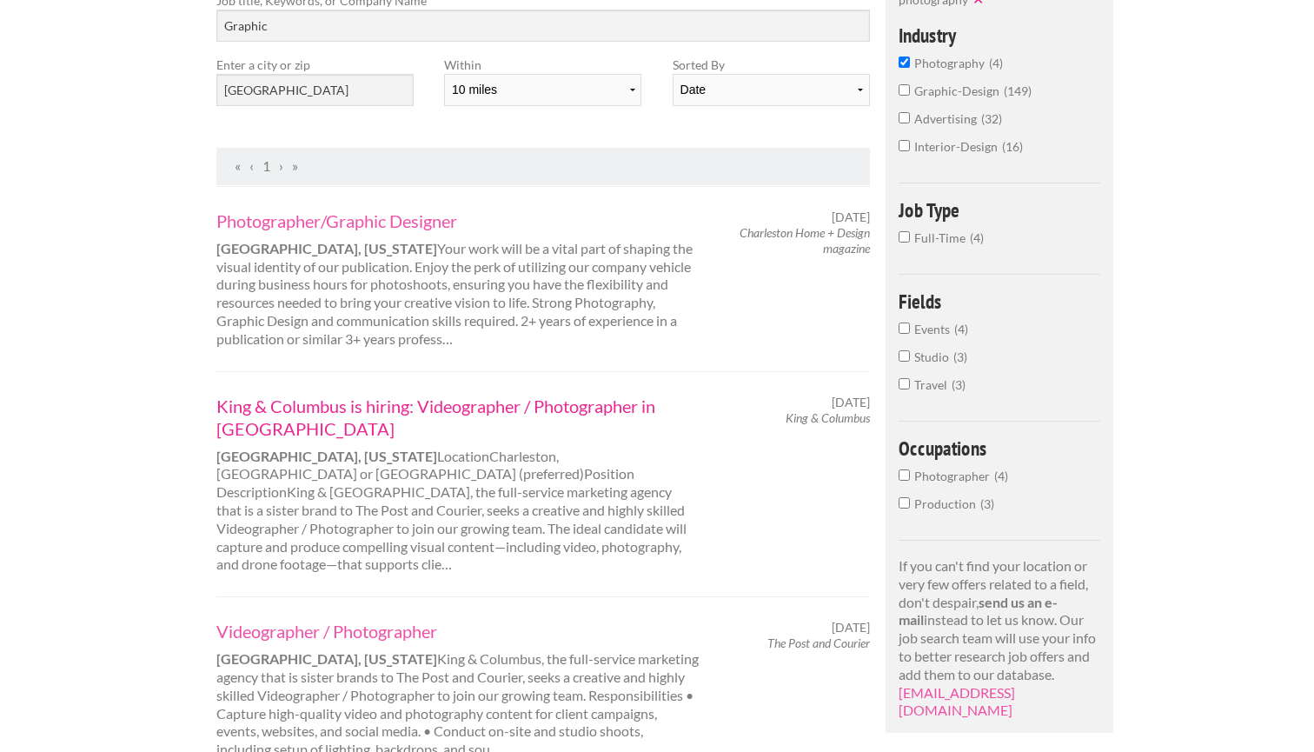
click at [537, 402] on link "King & Columbus is hiring: Videographer / Photographer in [GEOGRAPHIC_DATA]" at bounding box center [457, 416] width 483 height 45
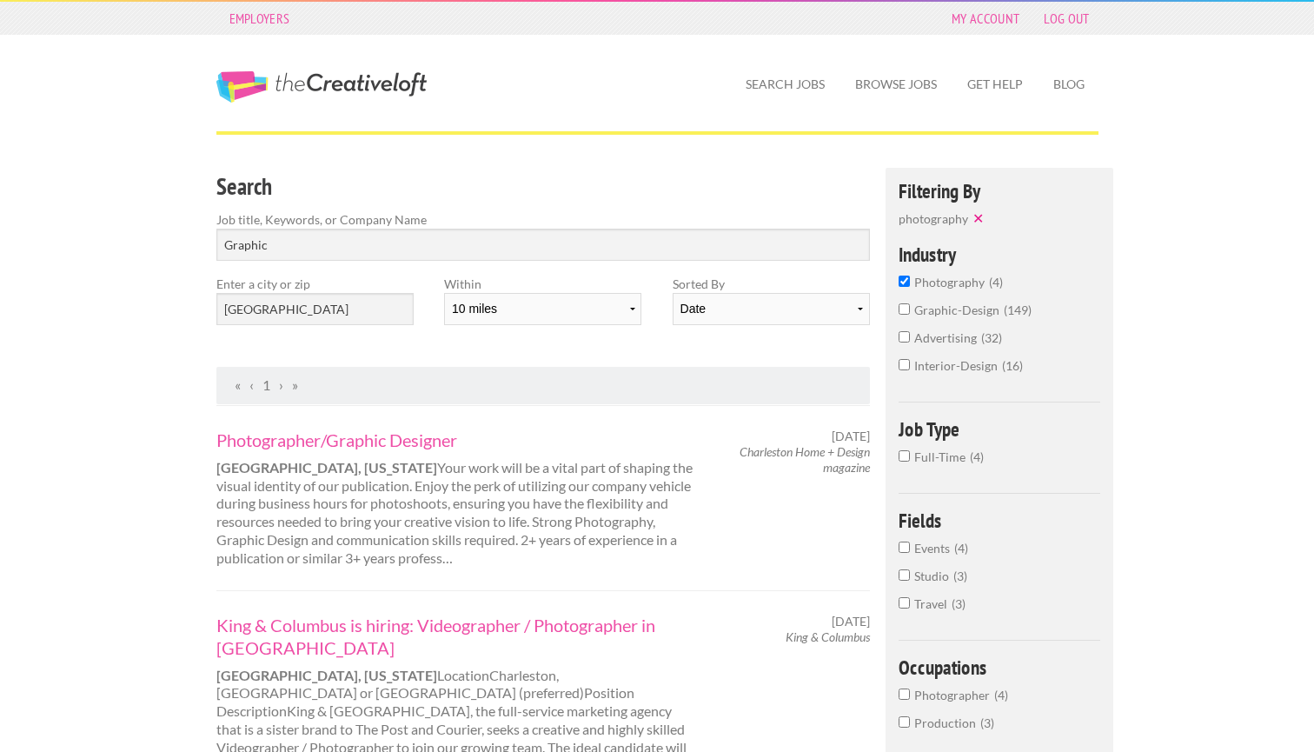
scroll to position [0, 0]
click at [936, 286] on span "photography" at bounding box center [951, 282] width 75 height 15
click at [910, 286] on input "photography 4" at bounding box center [903, 280] width 11 height 11
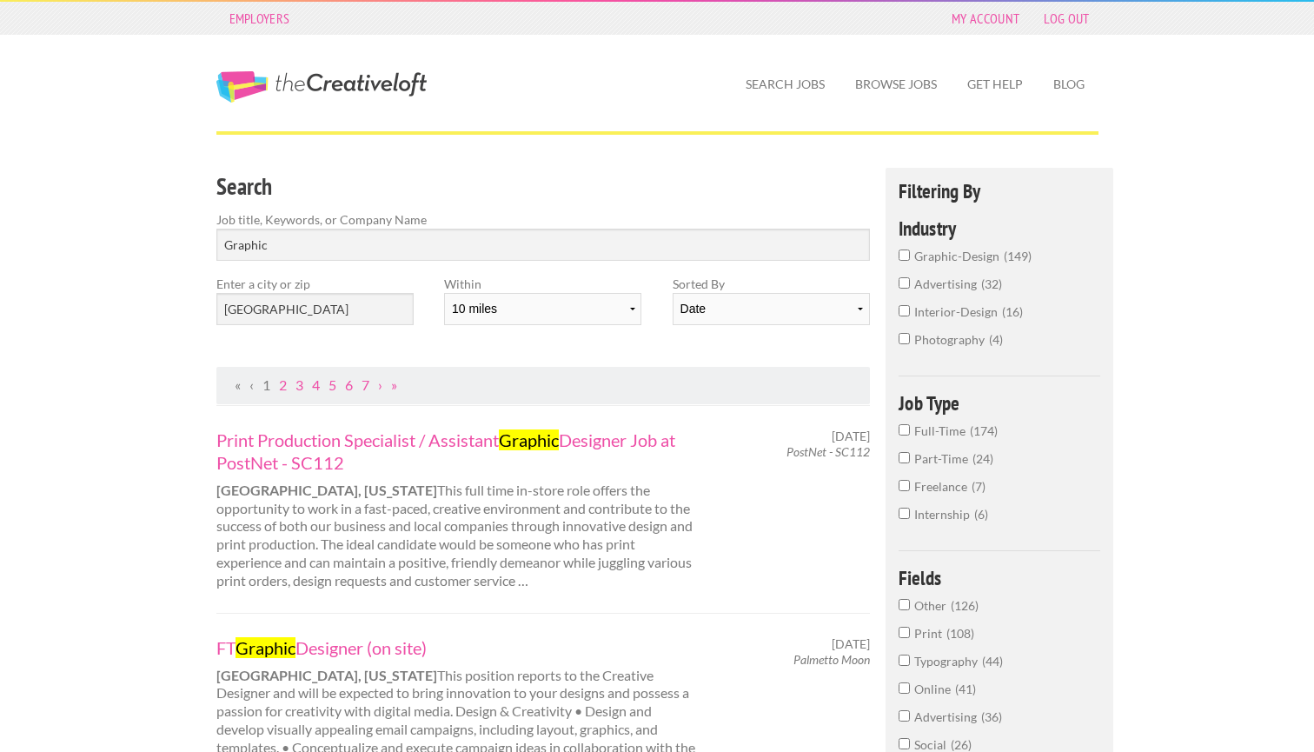
click at [958, 257] on span "graphic-design" at bounding box center [958, 255] width 89 height 15
click at [910, 257] on input "graphic-design 149" at bounding box center [903, 254] width 11 height 11
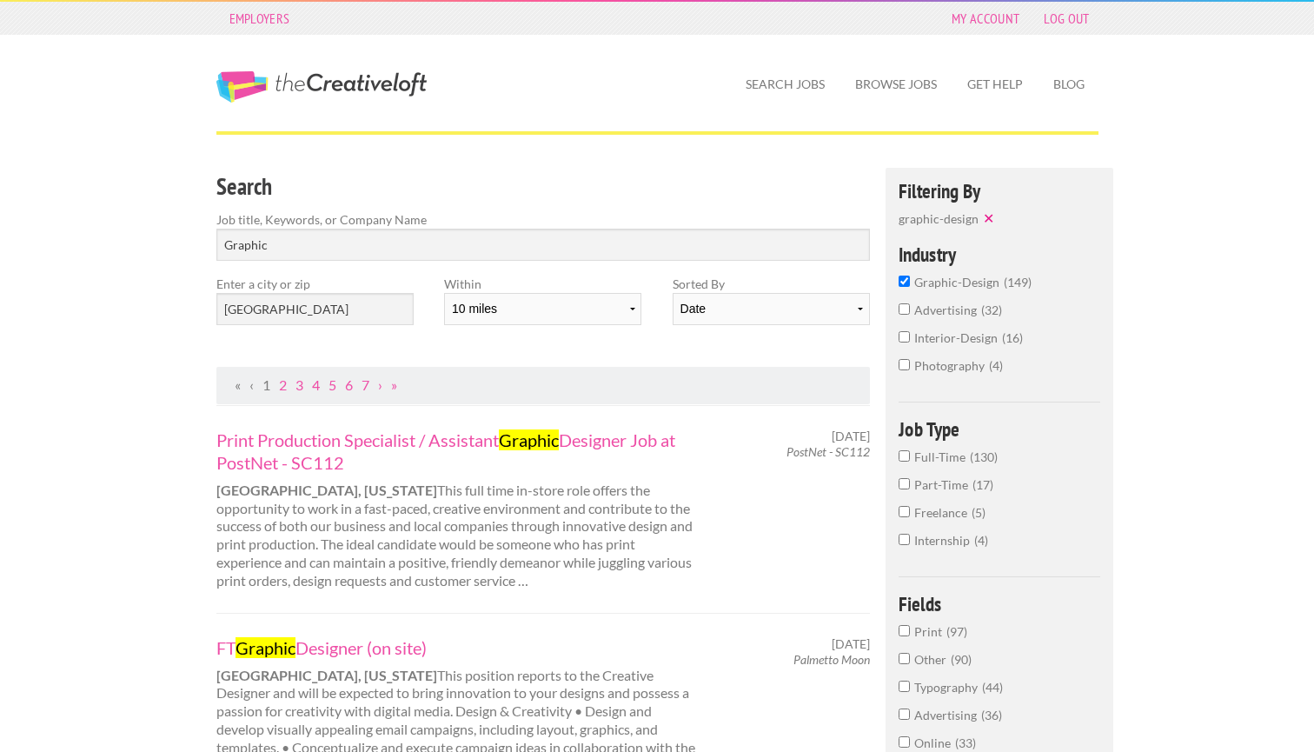
click at [811, 291] on label "Sorted By" at bounding box center [770, 284] width 197 height 18
drag, startPoint x: 435, startPoint y: 231, endPoint x: 291, endPoint y: 231, distance: 144.2
click at [291, 232] on input "Graphic" at bounding box center [543, 244] width 654 height 32
click at [300, 237] on input "Graphic" at bounding box center [543, 244] width 654 height 32
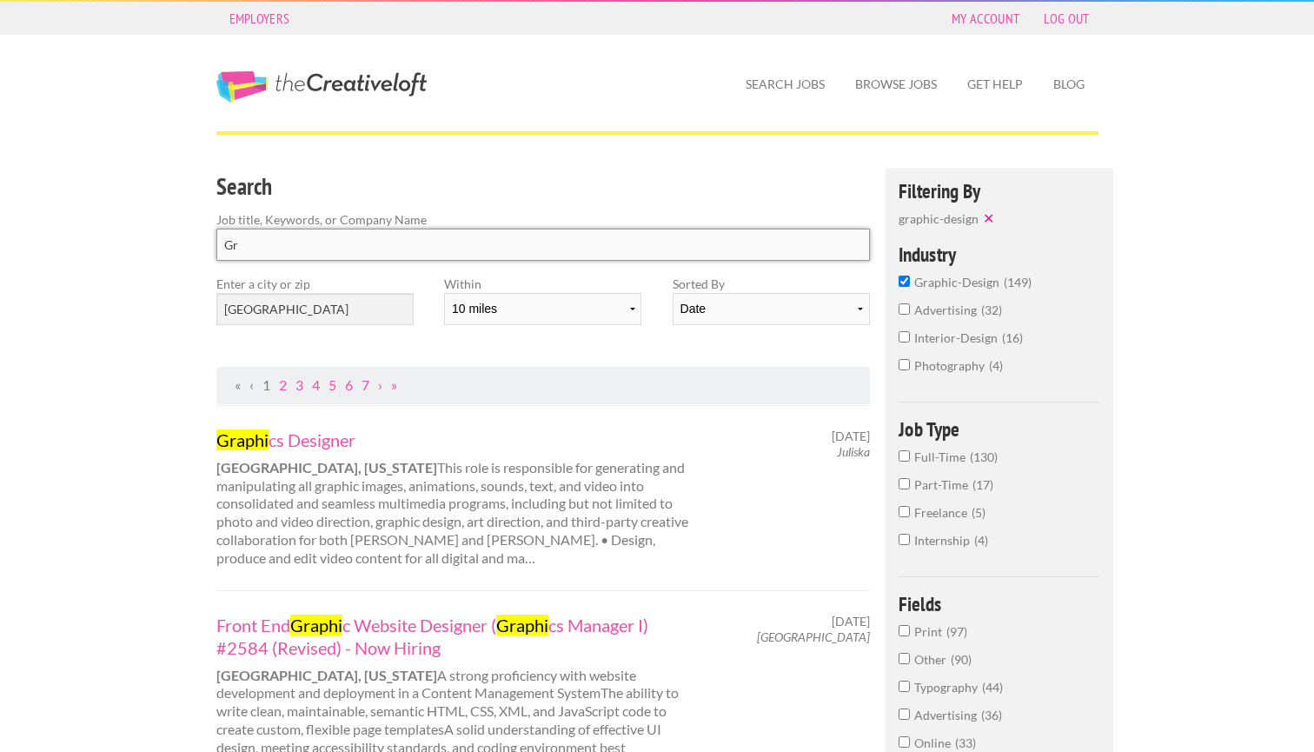
type input "G"
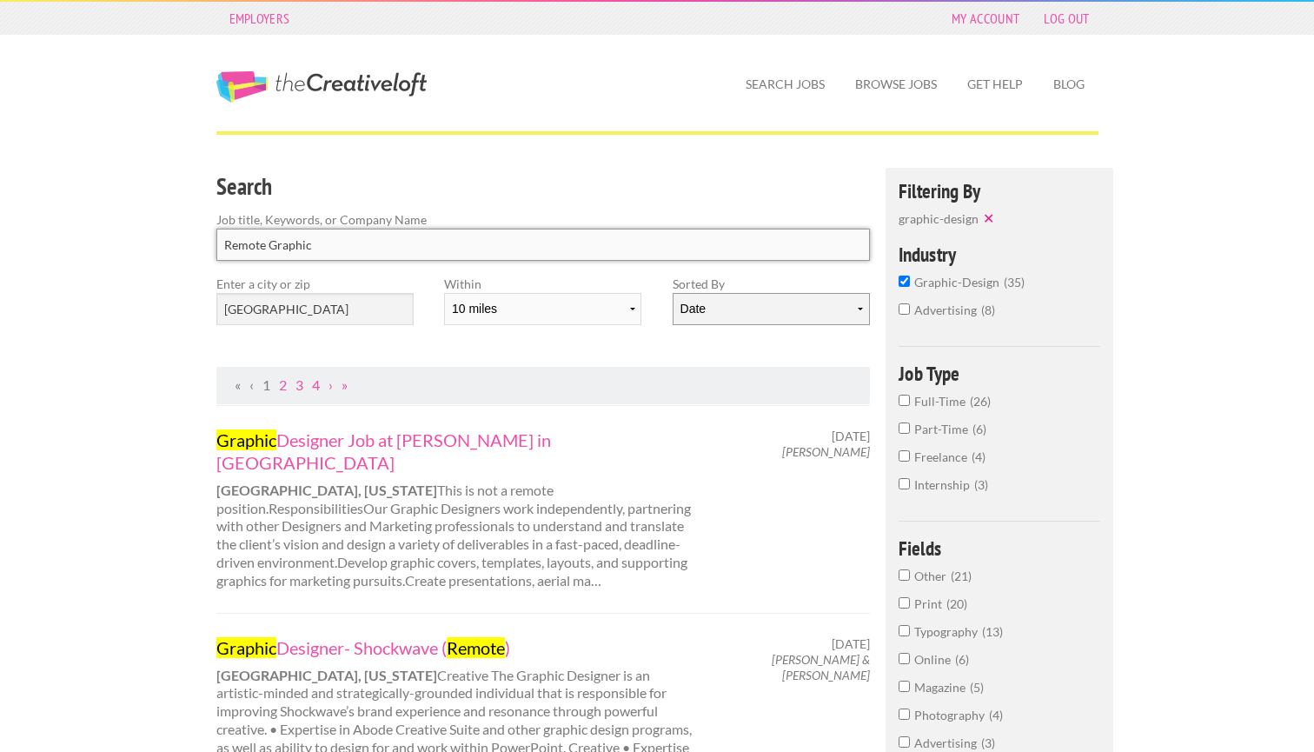
type input "Remote Graphic"
